Goal: Transaction & Acquisition: Purchase product/service

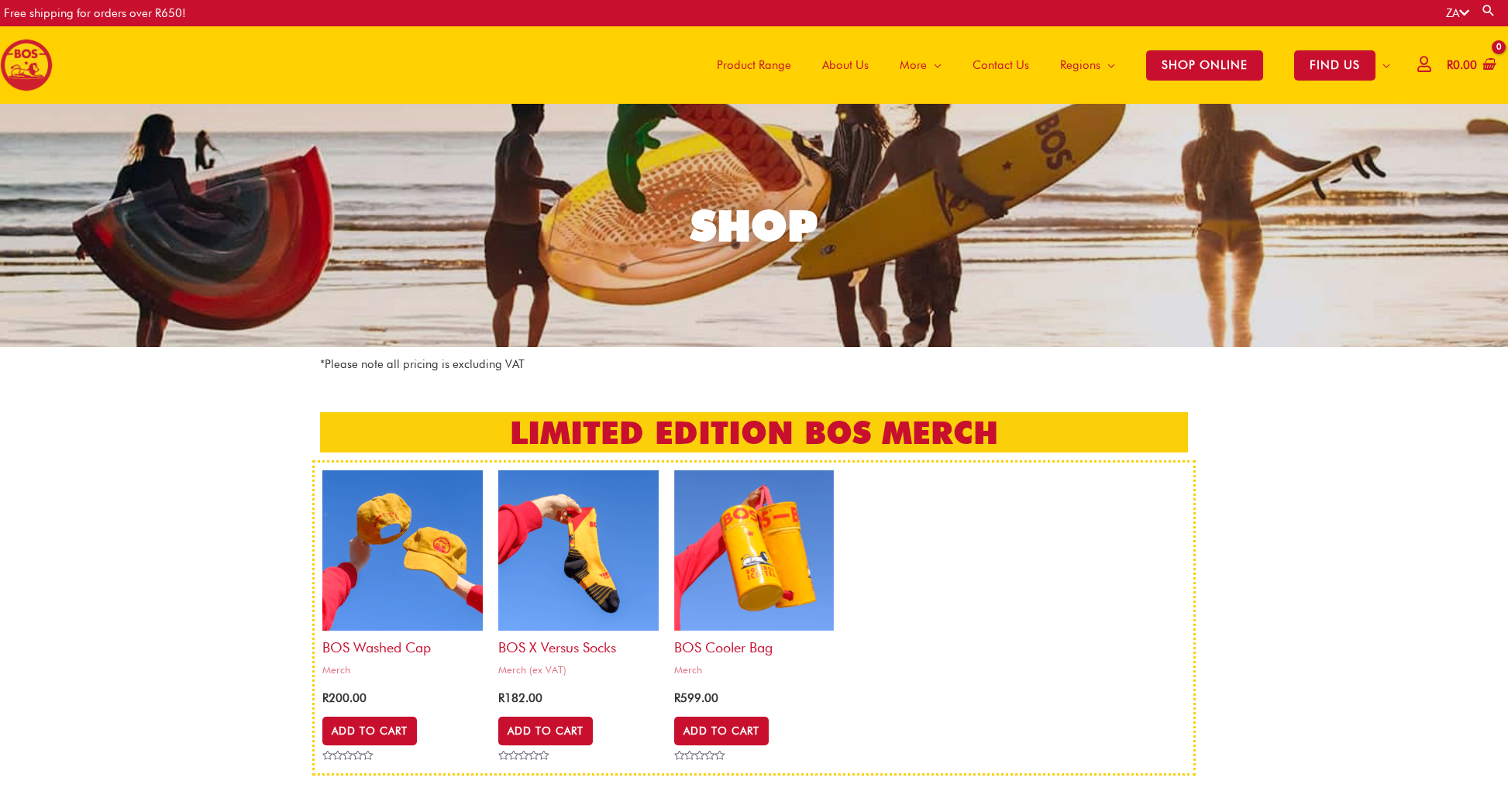
click at [756, 69] on span "Product Range" at bounding box center [754, 65] width 74 height 46
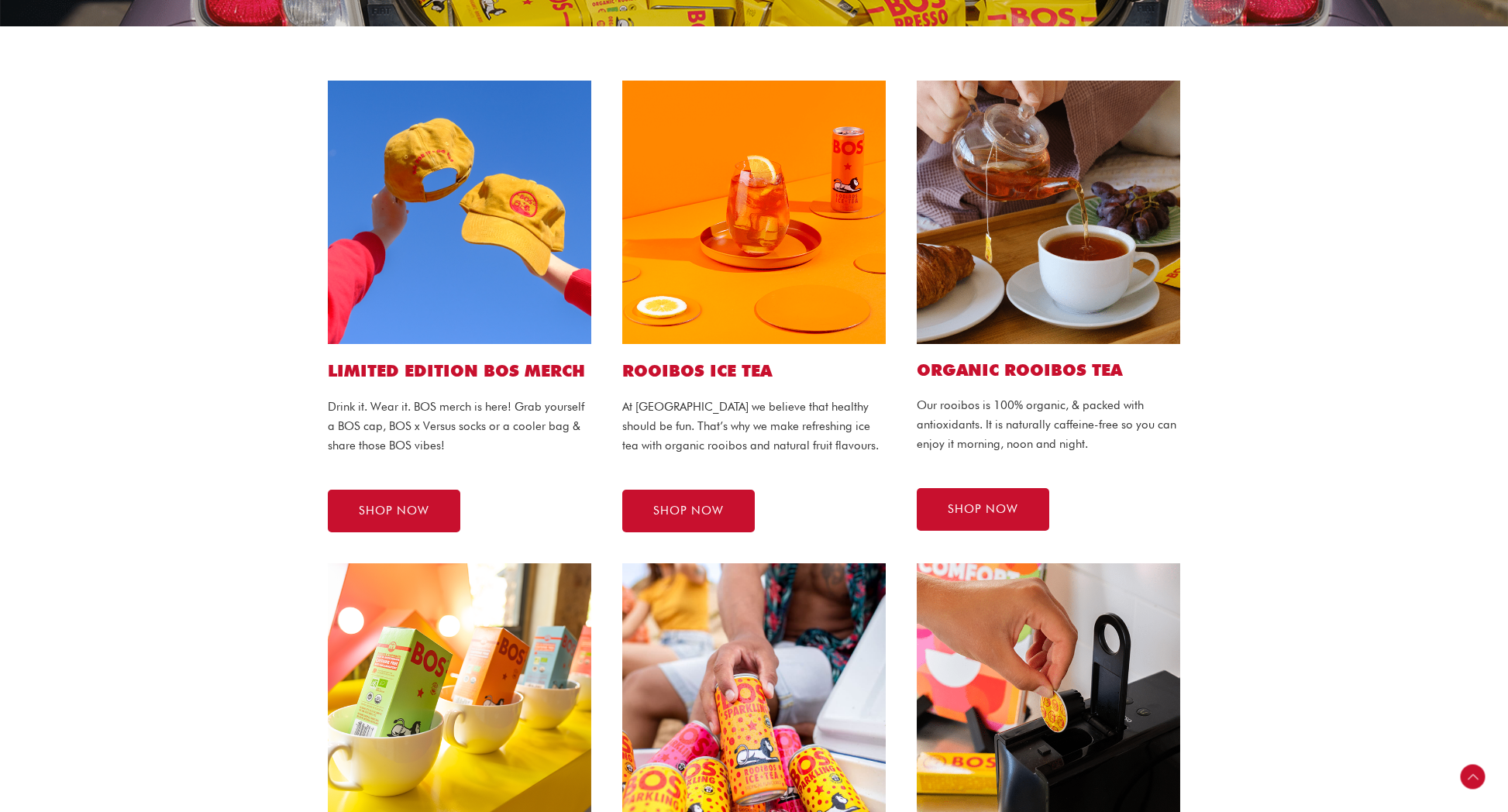
scroll to position [331, 0]
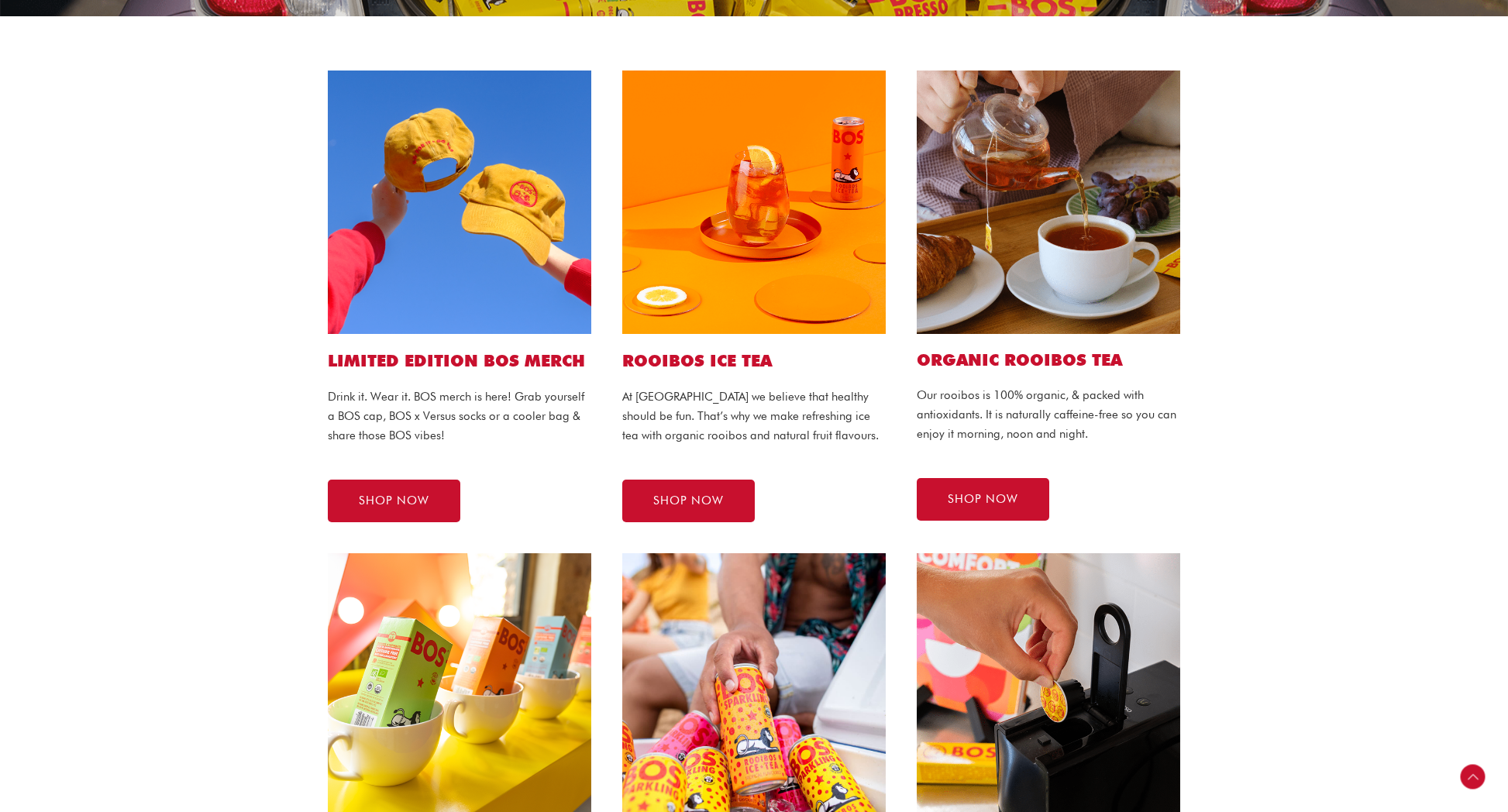
click at [1054, 308] on img at bounding box center [1048, 202] width 264 height 264
click at [1005, 494] on span "SHOP NOW" at bounding box center [982, 499] width 71 height 12
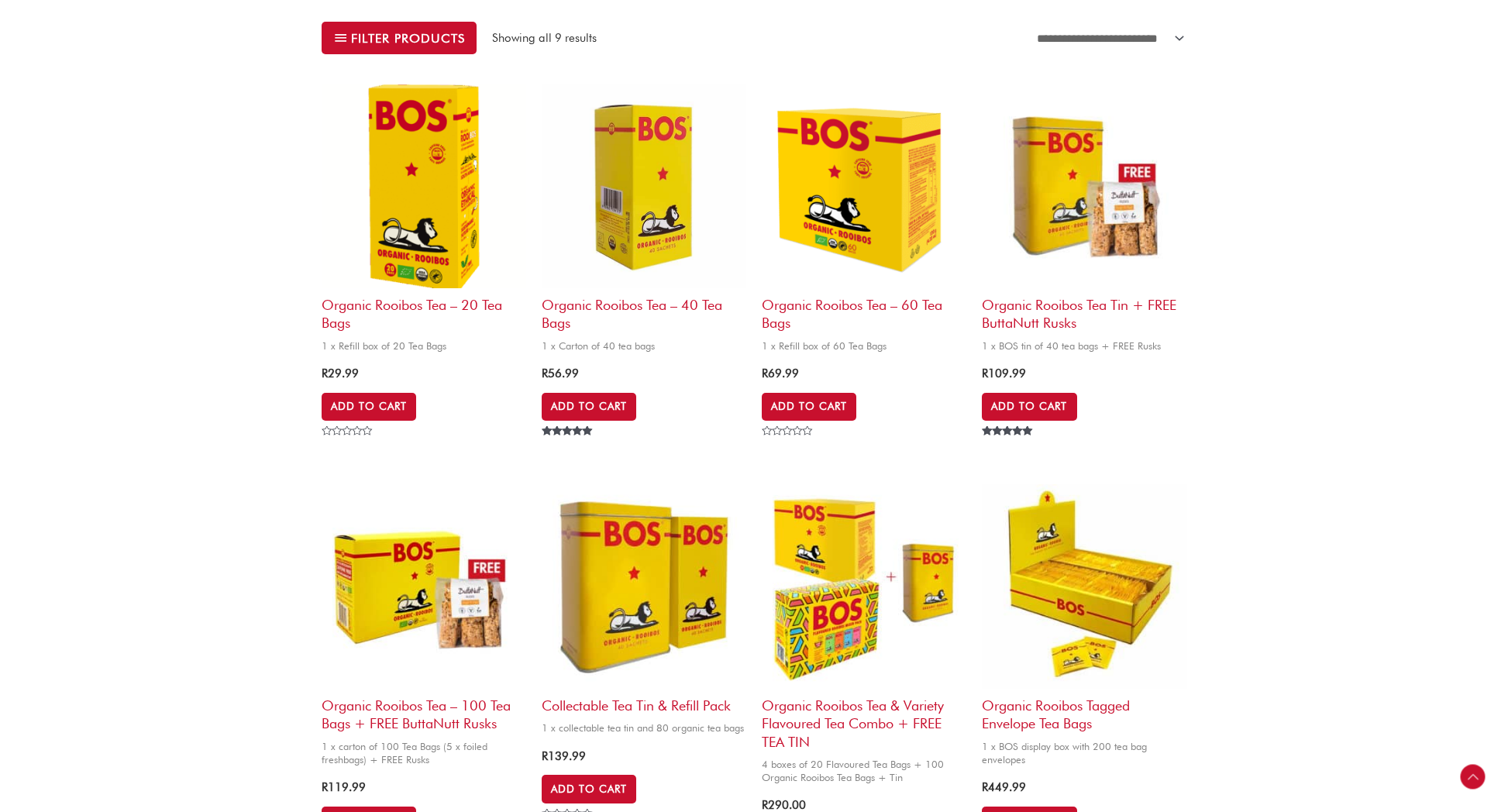
scroll to position [546, 0]
